Goal: Transaction & Acquisition: Purchase product/service

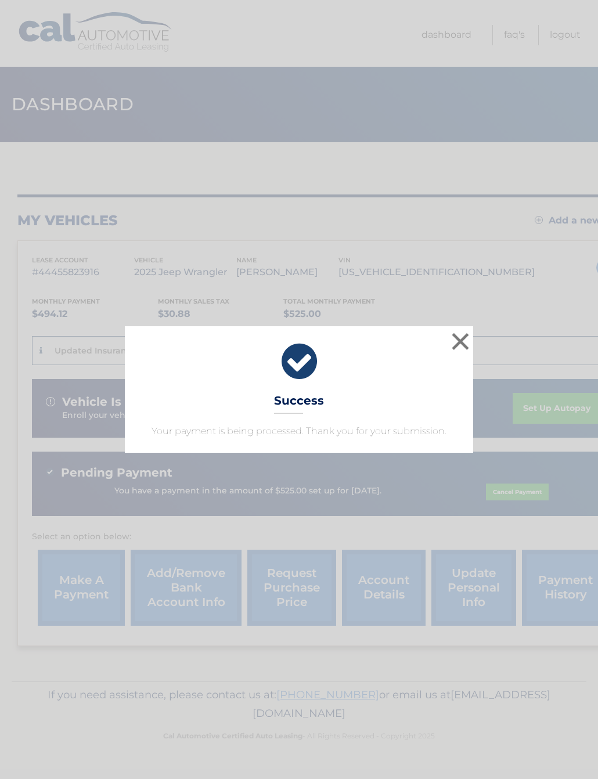
scroll to position [0, 10]
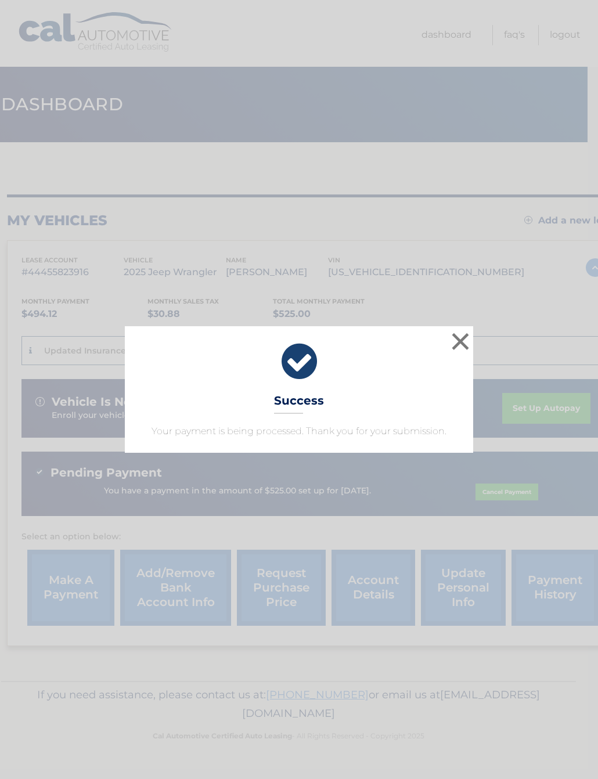
click at [456, 345] on button "×" at bounding box center [460, 341] width 23 height 23
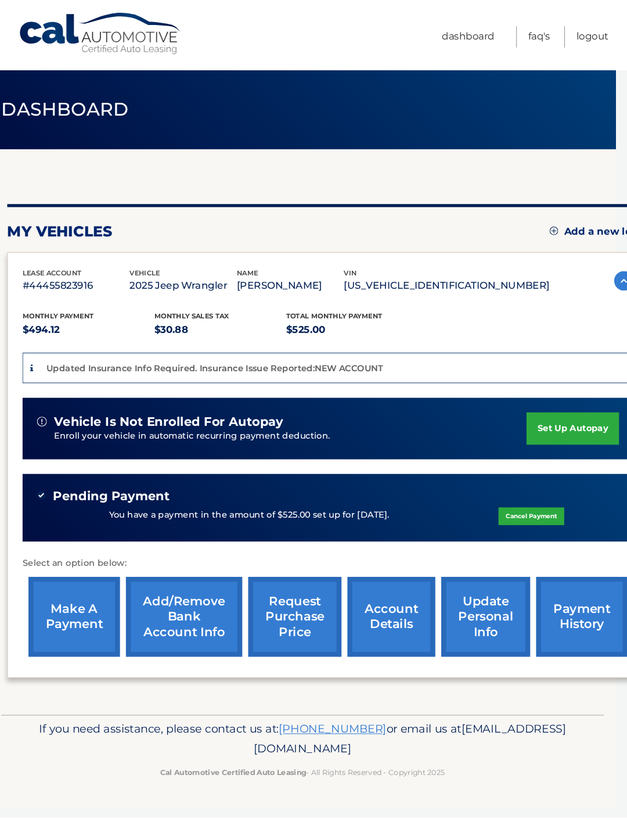
scroll to position [0, 0]
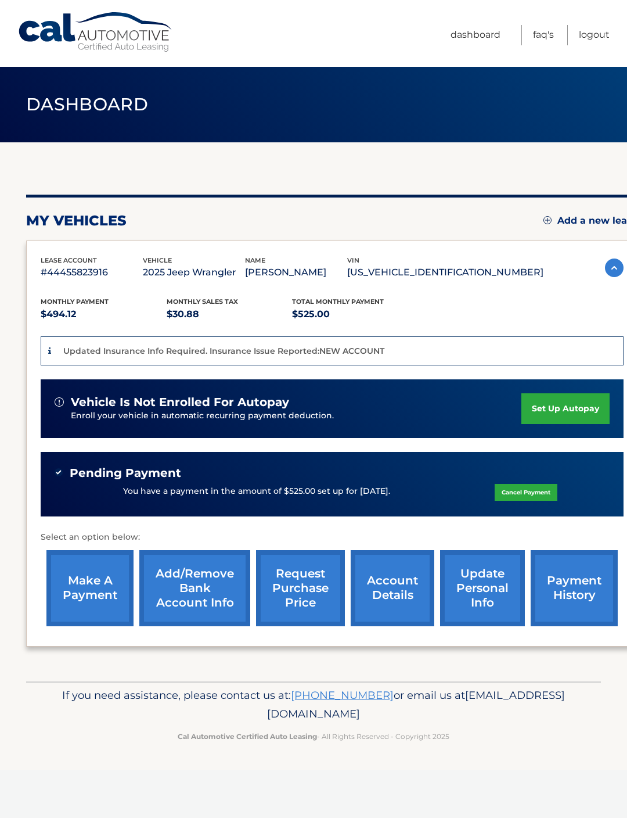
click at [98, 600] on link "make a payment" at bounding box center [89, 588] width 87 height 76
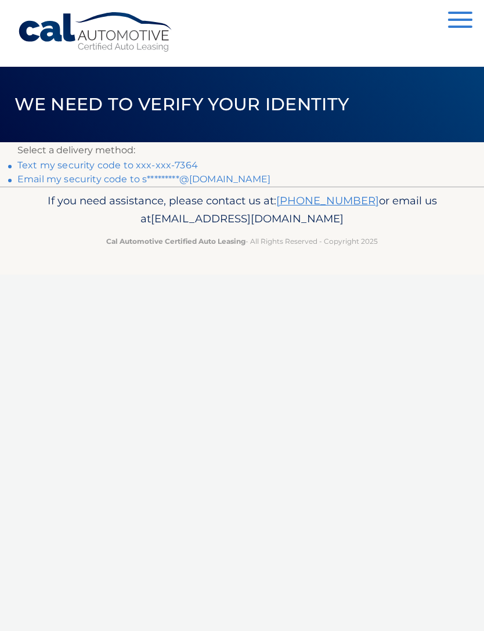
click at [91, 160] on link "Text my security code to xxx-xxx-7364" at bounding box center [107, 165] width 181 height 11
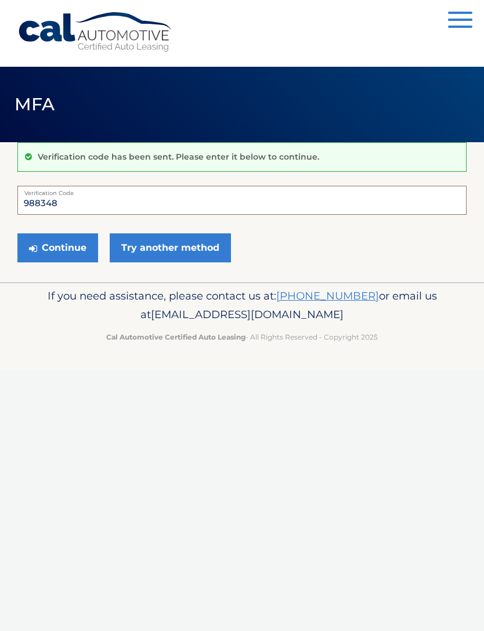
type input "988348"
click at [65, 249] on button "Continue" at bounding box center [57, 247] width 81 height 29
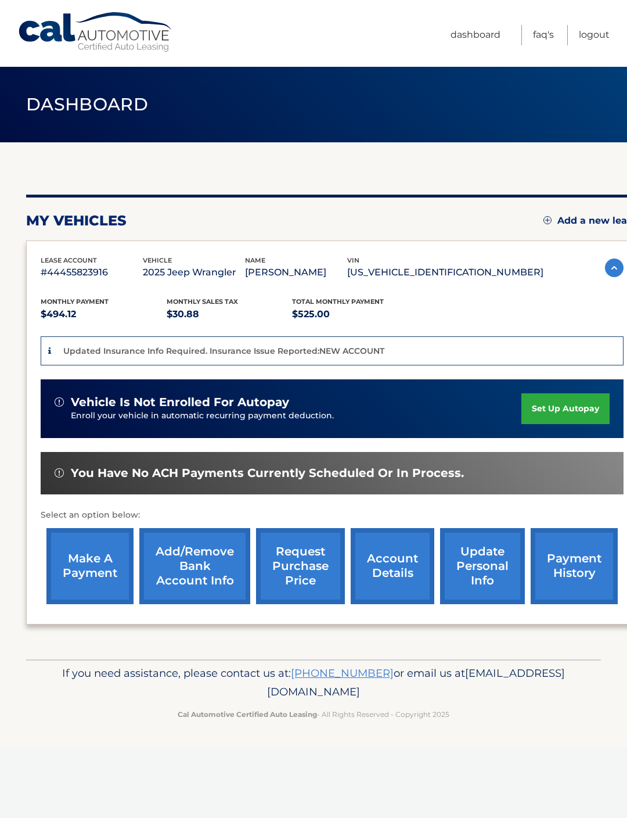
click at [103, 571] on link "make a payment" at bounding box center [89, 566] width 87 height 76
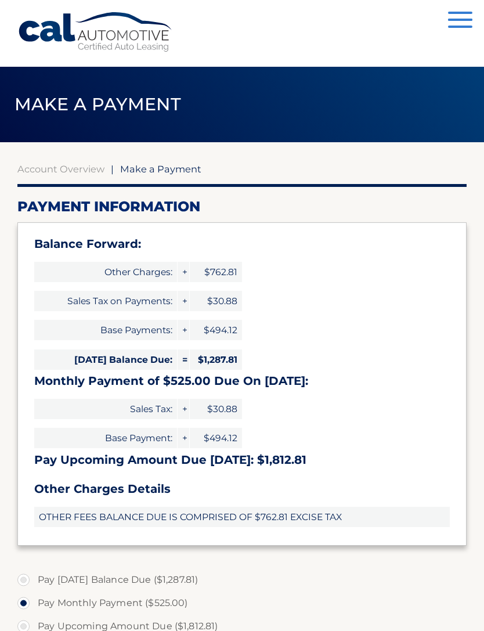
select select "YTZhZjMwNGItOGRiYy00ZTg2LTkxNTYtNTgwZGQ2YTUwNmRm"
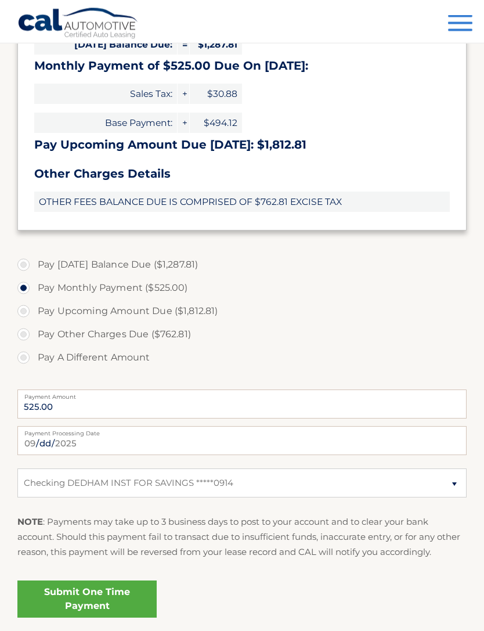
scroll to position [319, 0]
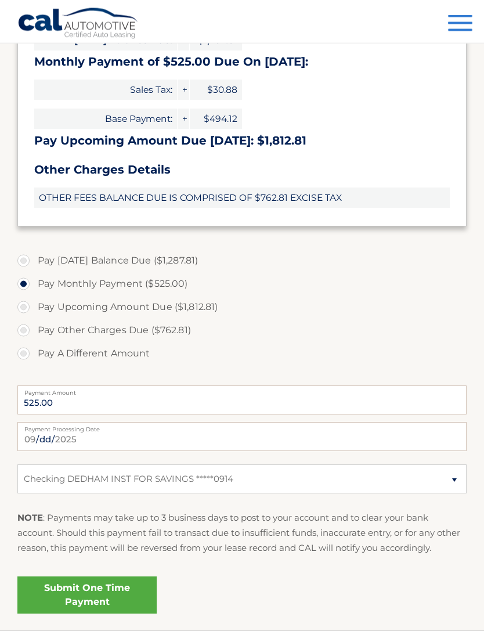
click at [95, 594] on link "Submit One Time Payment" at bounding box center [86, 595] width 139 height 37
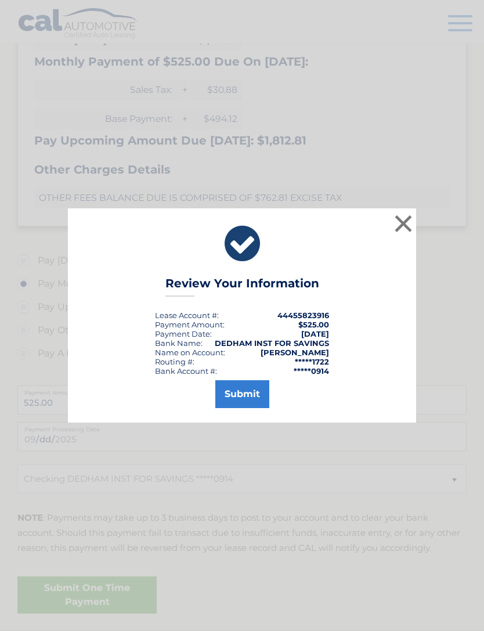
click at [250, 405] on button "Submit" at bounding box center [242, 394] width 54 height 28
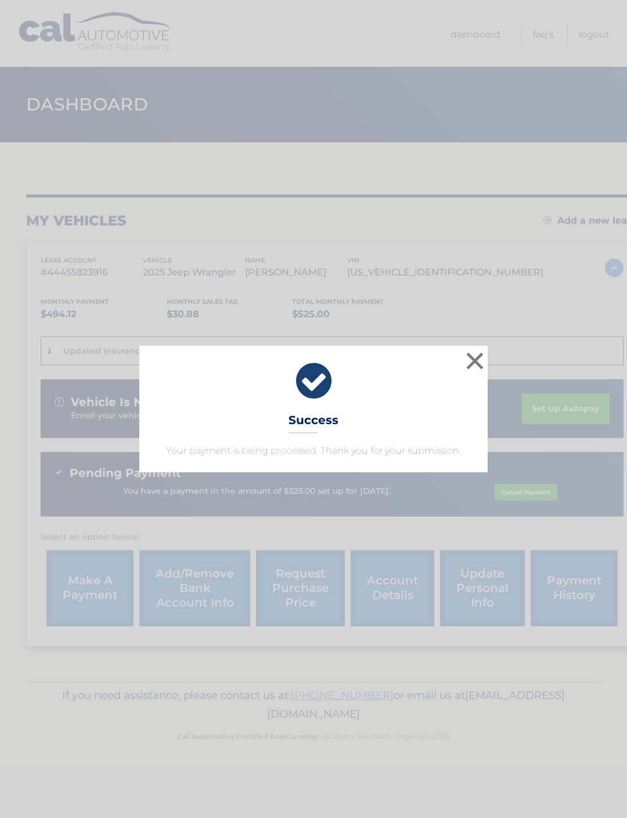
click at [476, 371] on button "×" at bounding box center [474, 360] width 23 height 23
